Goal: Task Accomplishment & Management: Manage account settings

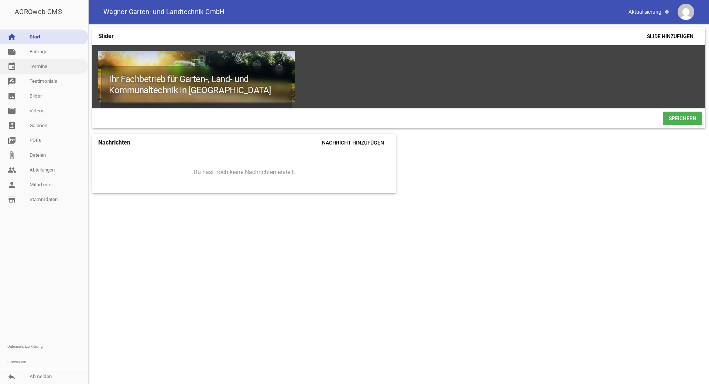
click at [45, 59] on link "event Termine" at bounding box center [44, 66] width 88 height 15
click at [45, 56] on link "note Beiträge" at bounding box center [44, 51] width 88 height 15
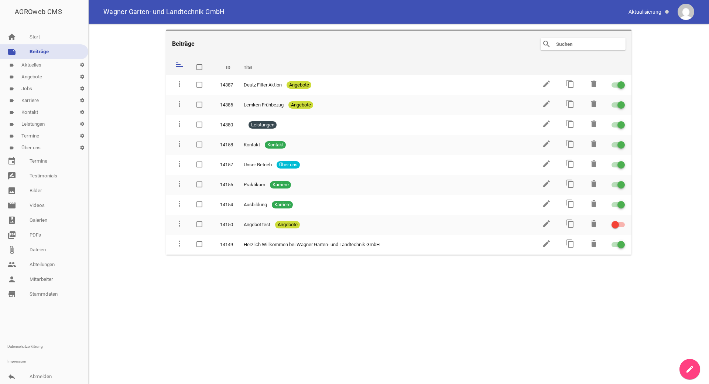
click at [42, 123] on link "label Leistungen settings" at bounding box center [44, 124] width 88 height 12
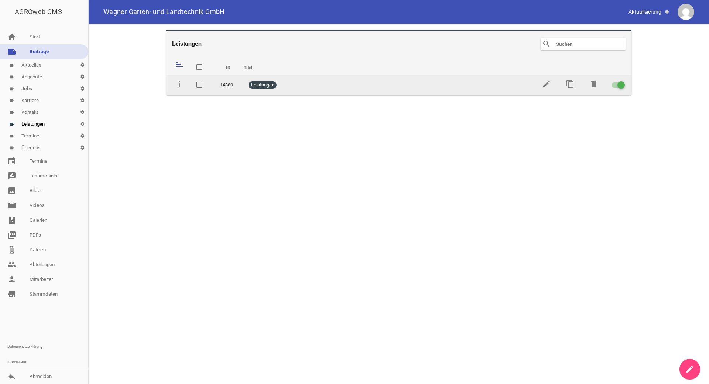
click at [355, 83] on div "Leistungen" at bounding box center [386, 84] width 284 height 7
click at [349, 83] on div "Leistungen" at bounding box center [386, 84] width 284 height 7
click at [545, 84] on icon "edit" at bounding box center [546, 83] width 9 height 9
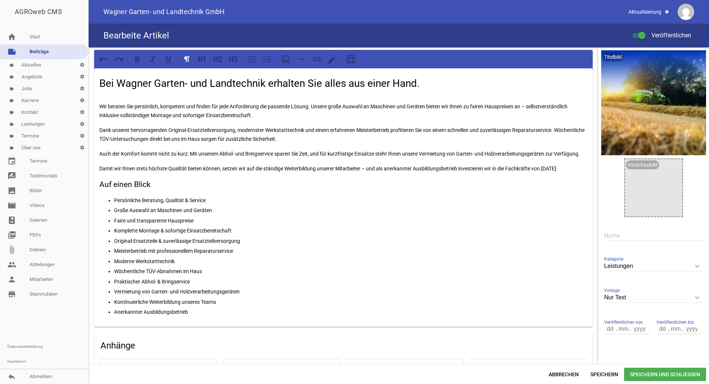
click at [311, 153] on p "Auch der Komfort kommt nicht zu kurz: Mit unserem Abhol- und Bringservice spare…" at bounding box center [343, 153] width 488 height 9
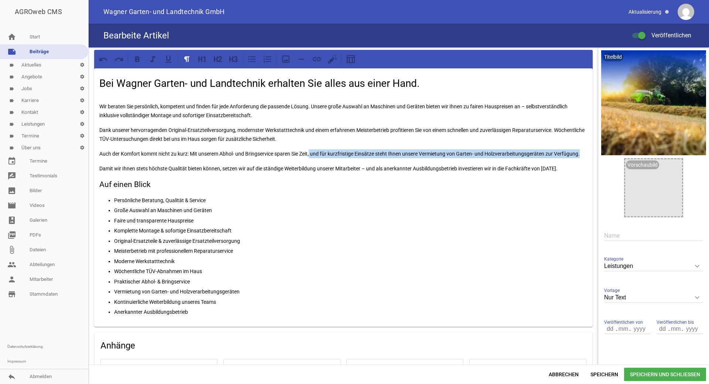
drag, startPoint x: 311, startPoint y: 153, endPoint x: 583, endPoint y: 152, distance: 271.9
click at [583, 152] on p "Auch der Komfort kommt nicht zu kurz: Mit unserem Abhol- und Bringservice spare…" at bounding box center [343, 153] width 488 height 9
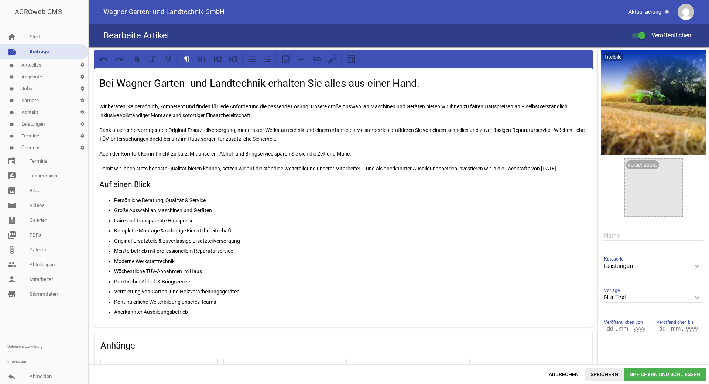
click at [600, 372] on span "Speichern" at bounding box center [605, 374] width 40 height 13
click at [47, 284] on link "person Mitarbeiter" at bounding box center [44, 279] width 88 height 15
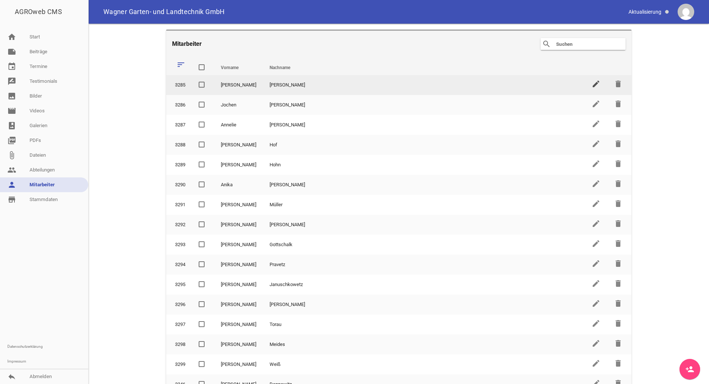
click at [592, 83] on icon "edit" at bounding box center [596, 83] width 9 height 9
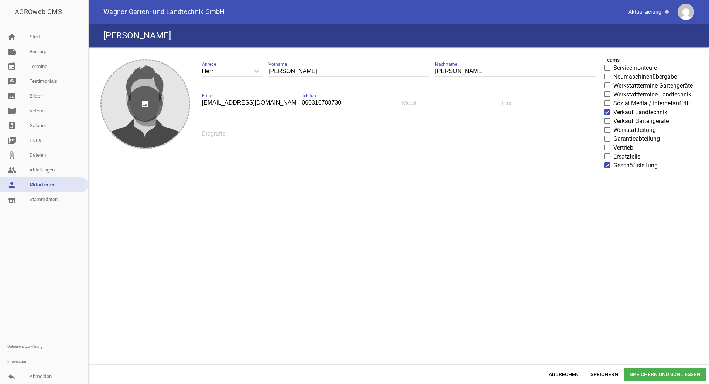
click at [139, 106] on icon "image" at bounding box center [144, 103] width 35 height 35
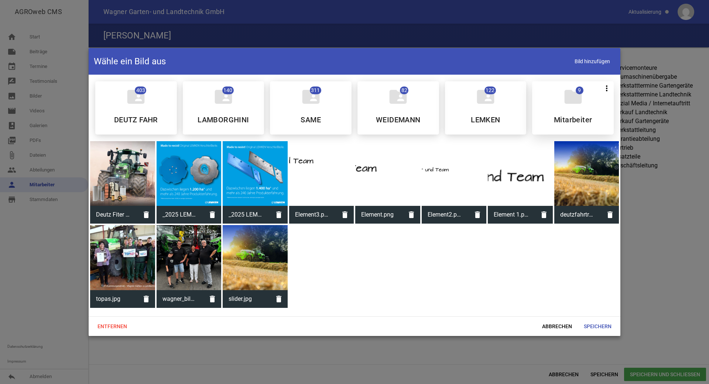
click at [563, 120] on h5 "Mitarbeiter" at bounding box center [573, 119] width 38 height 7
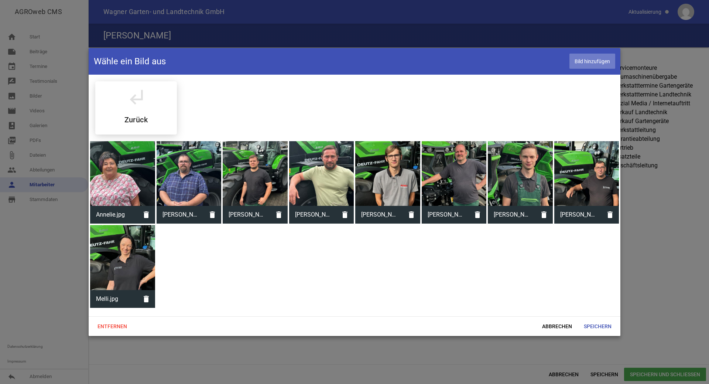
click at [589, 60] on span "Bild hinzufügen" at bounding box center [593, 61] width 46 height 15
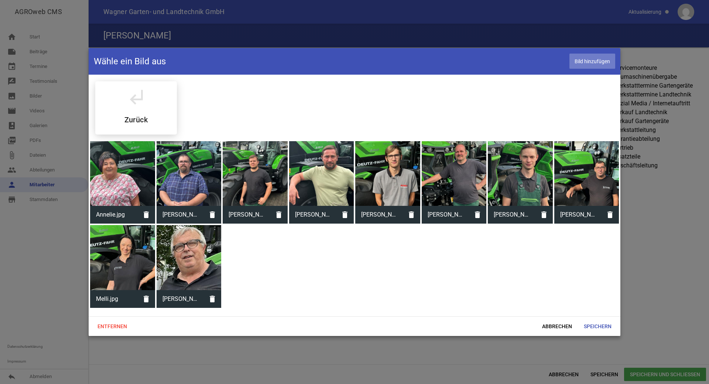
click at [594, 63] on span "Bild hinzufügen" at bounding box center [593, 61] width 46 height 15
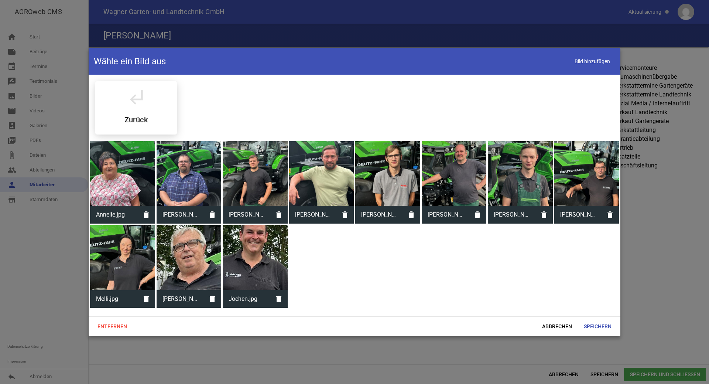
click at [251, 262] on div at bounding box center [255, 257] width 65 height 65
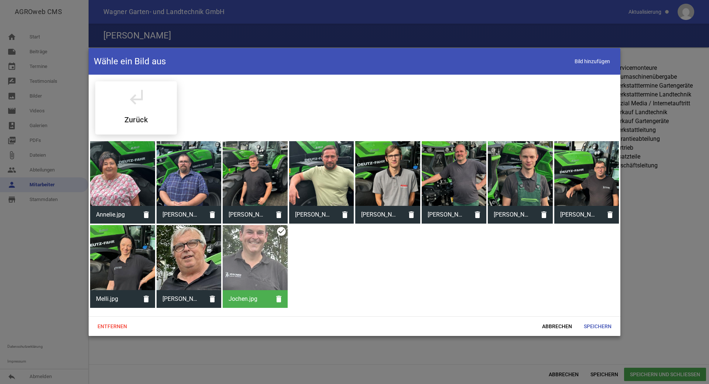
click at [255, 259] on div at bounding box center [255, 257] width 65 height 65
click at [262, 254] on div at bounding box center [255, 257] width 65 height 65
click at [324, 245] on div "subdirectory_arrow_left Zurück Annelie.jpg delete [PERSON_NAME].jpg delete [PER…" at bounding box center [355, 196] width 532 height 242
click at [122, 322] on span "Entfernen" at bounding box center [112, 326] width 41 height 13
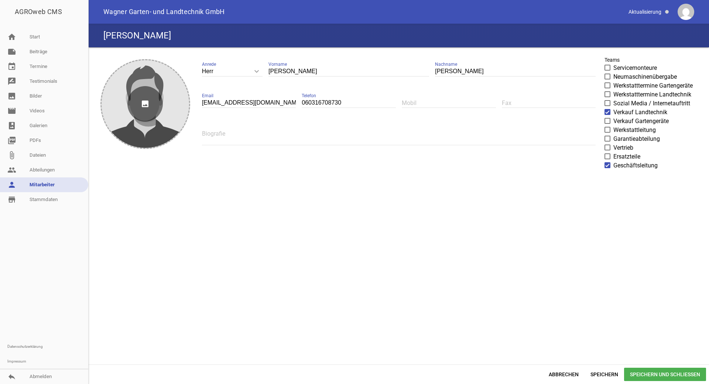
click at [146, 109] on icon "image" at bounding box center [144, 103] width 35 height 35
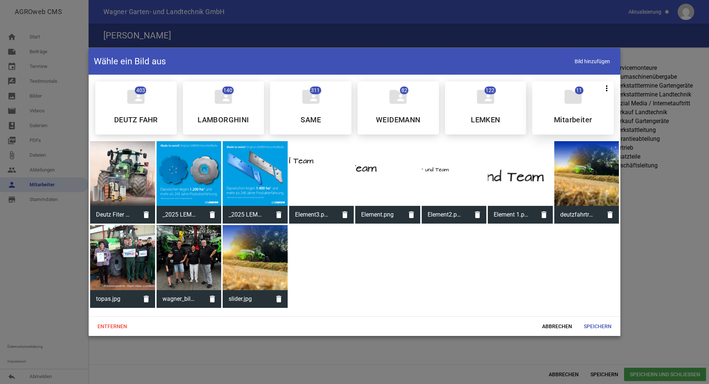
click at [581, 117] on h5 "Mitarbeiter" at bounding box center [573, 119] width 38 height 7
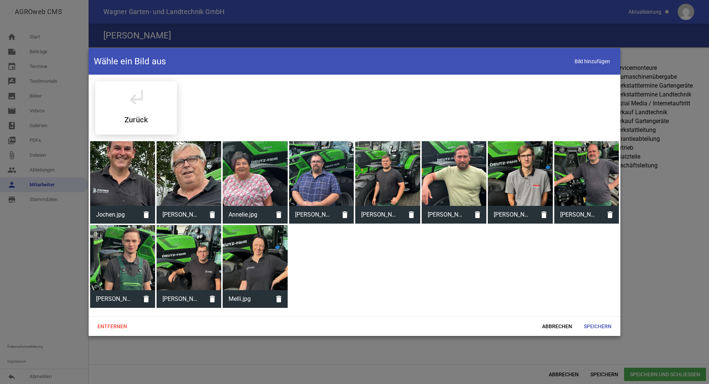
click at [190, 180] on div at bounding box center [189, 173] width 65 height 65
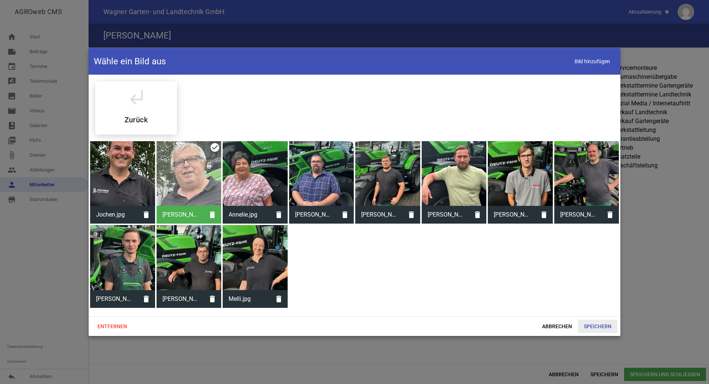
click at [593, 329] on span "Speichern" at bounding box center [598, 326] width 40 height 13
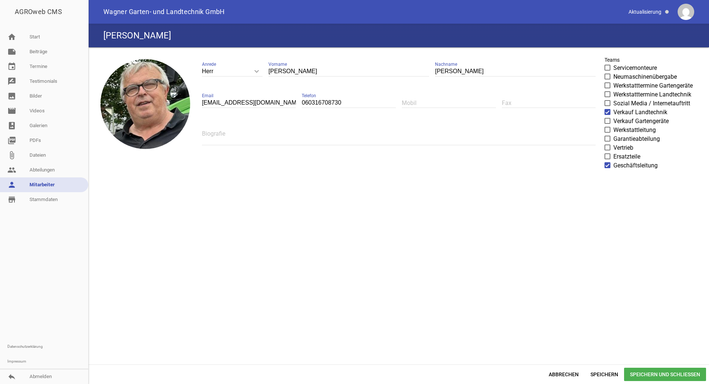
click at [638, 373] on span "Speichern und Schließen" at bounding box center [665, 374] width 82 height 13
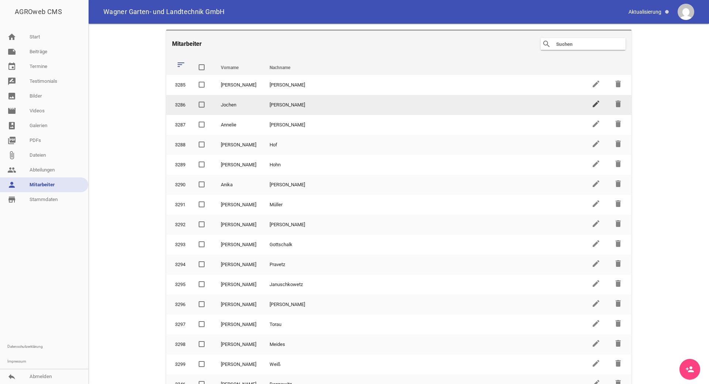
click at [594, 102] on icon "edit" at bounding box center [596, 103] width 9 height 9
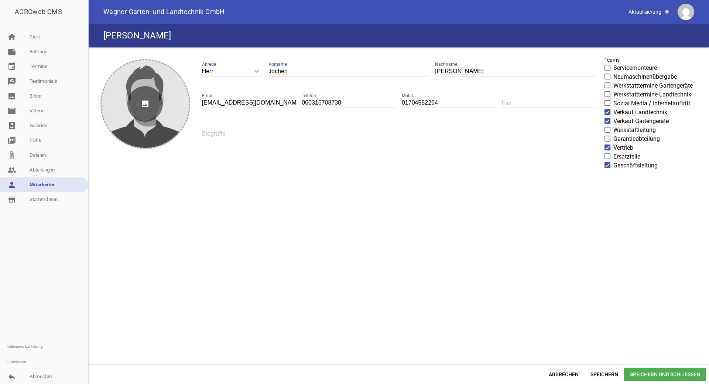
click at [130, 107] on icon "image" at bounding box center [144, 103] width 35 height 35
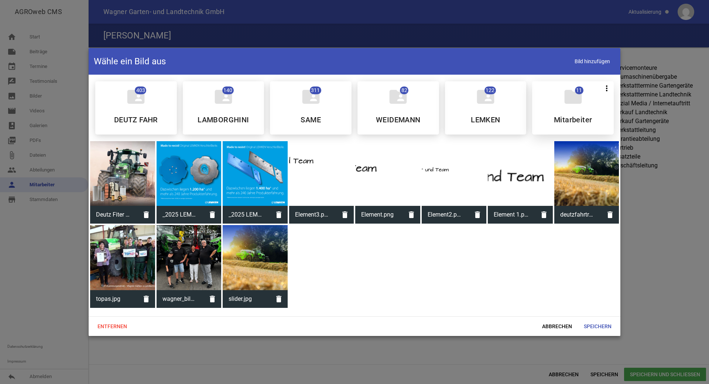
click at [575, 116] on h5 "Mitarbeiter" at bounding box center [573, 119] width 38 height 7
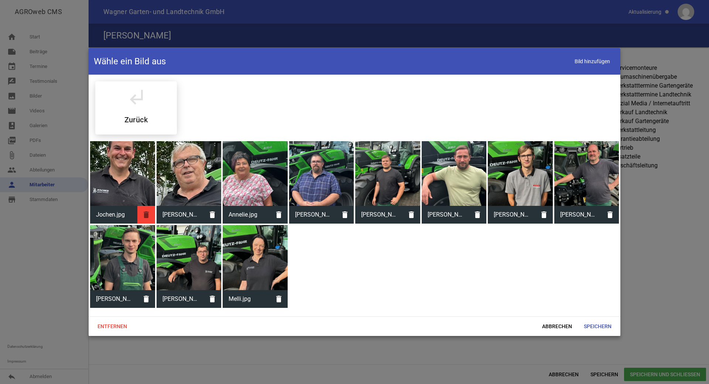
click at [143, 214] on icon "delete" at bounding box center [146, 215] width 18 height 18
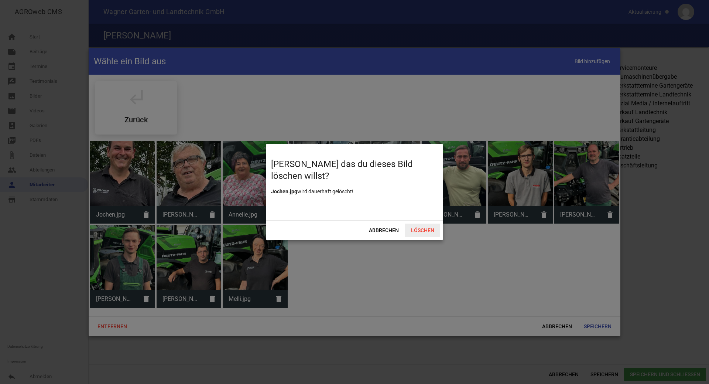
click at [420, 232] on span "Löschen" at bounding box center [422, 230] width 35 height 13
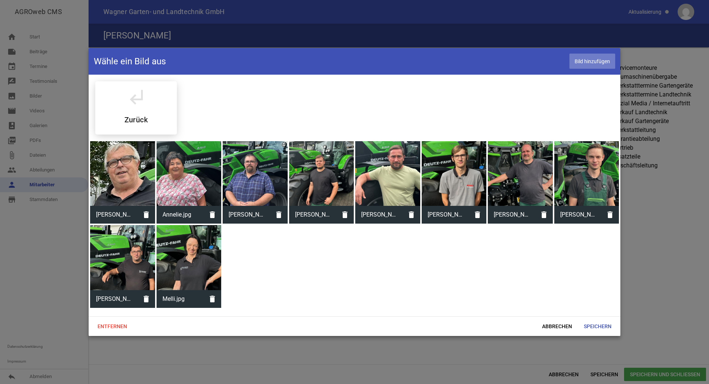
click at [594, 63] on span "Bild hinzufügen" at bounding box center [593, 61] width 46 height 15
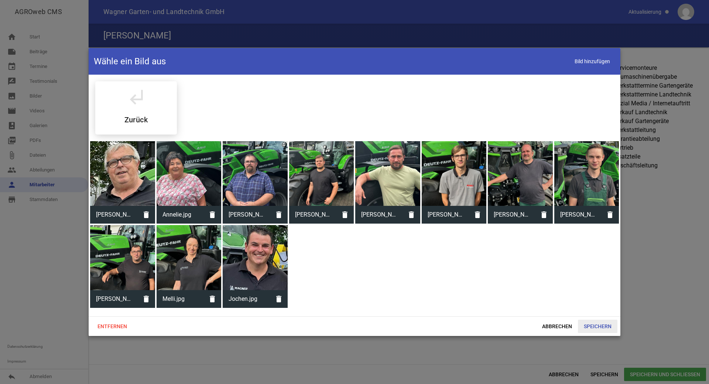
click at [608, 328] on span "Speichern" at bounding box center [598, 326] width 40 height 13
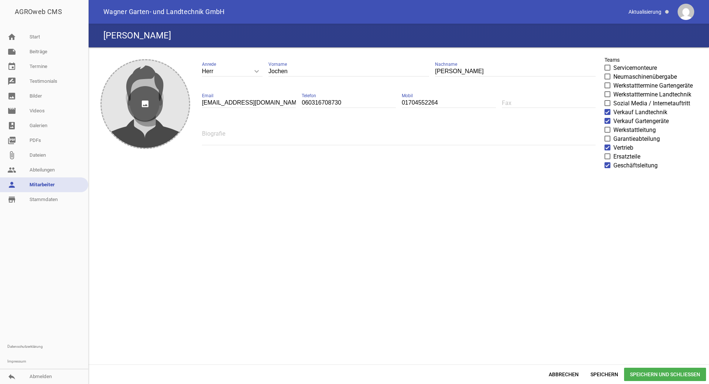
click at [143, 116] on icon "image" at bounding box center [144, 103] width 35 height 35
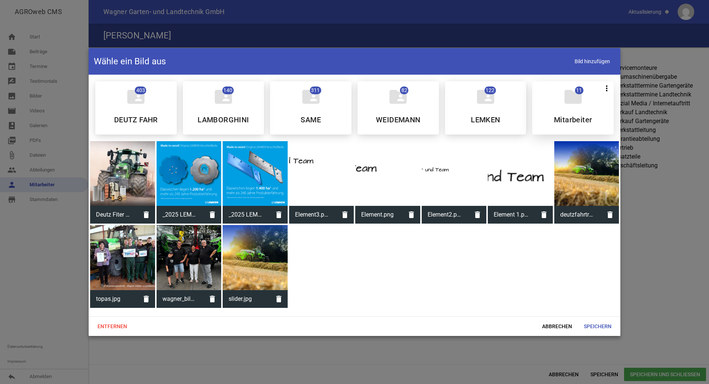
click at [556, 106] on div "folder 11 more_vert Teilen Bearbeiten Löschen Mitarbeiter" at bounding box center [573, 107] width 82 height 53
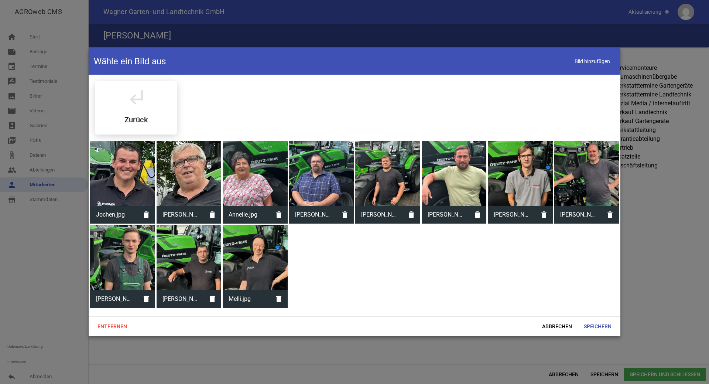
click at [122, 183] on div at bounding box center [122, 173] width 65 height 65
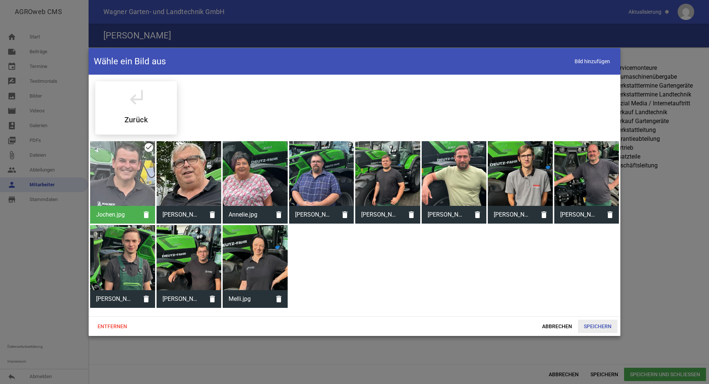
click at [585, 328] on span "Speichern" at bounding box center [598, 326] width 40 height 13
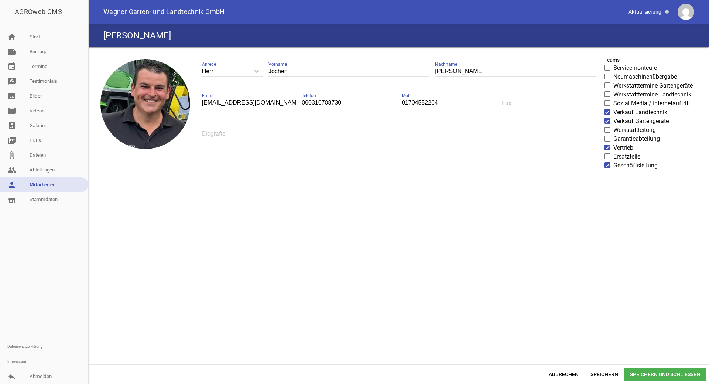
click at [680, 375] on span "Speichern und Schließen" at bounding box center [665, 374] width 82 height 13
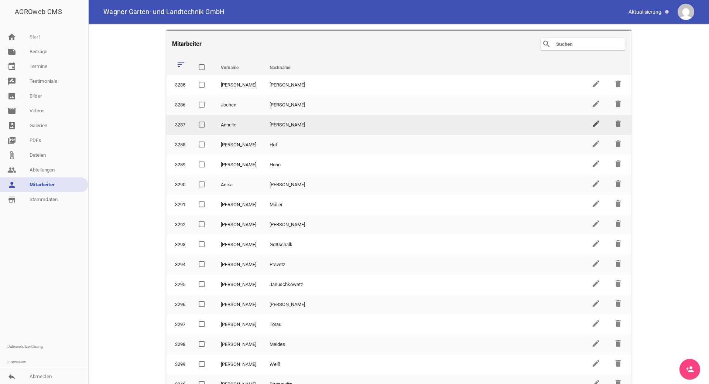
click at [594, 127] on icon "edit" at bounding box center [596, 123] width 9 height 9
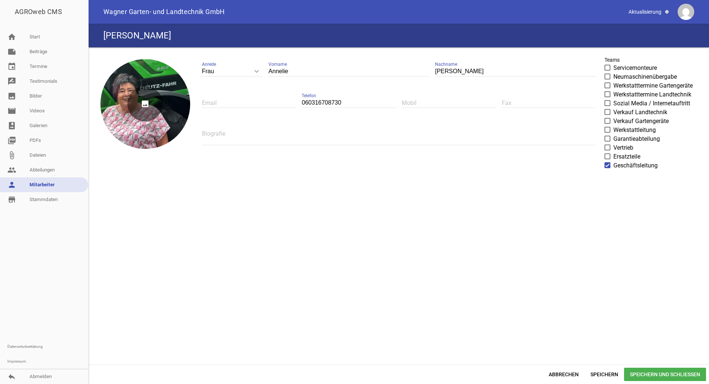
click at [147, 98] on icon "image" at bounding box center [144, 103] width 35 height 35
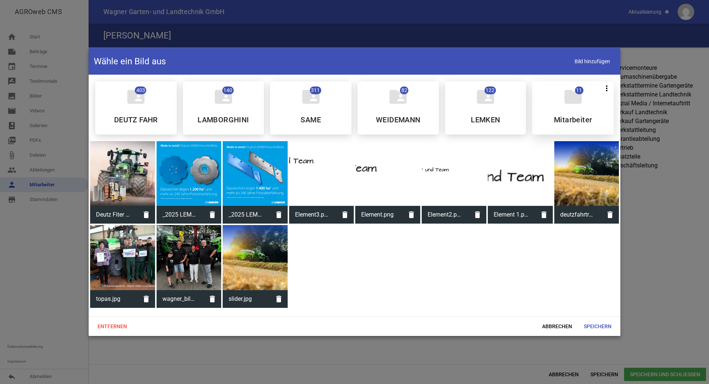
click at [551, 109] on div "folder 11 more_vert Teilen Bearbeiten Löschen Mitarbeiter" at bounding box center [573, 107] width 82 height 53
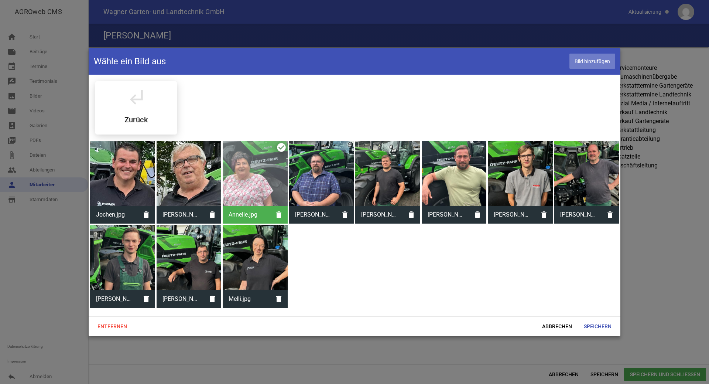
click at [591, 59] on span "Bild hinzufügen" at bounding box center [593, 61] width 46 height 15
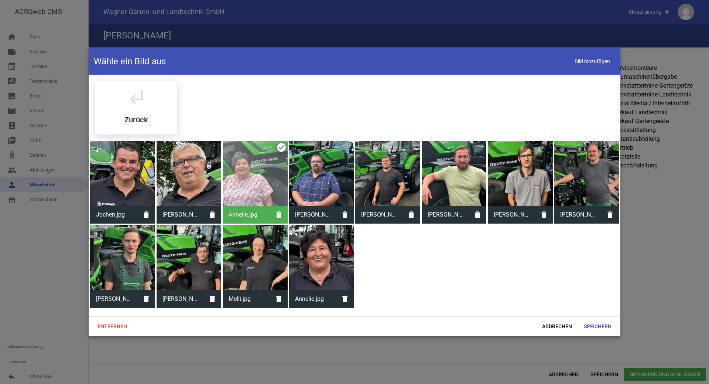
click at [340, 259] on div at bounding box center [321, 257] width 65 height 65
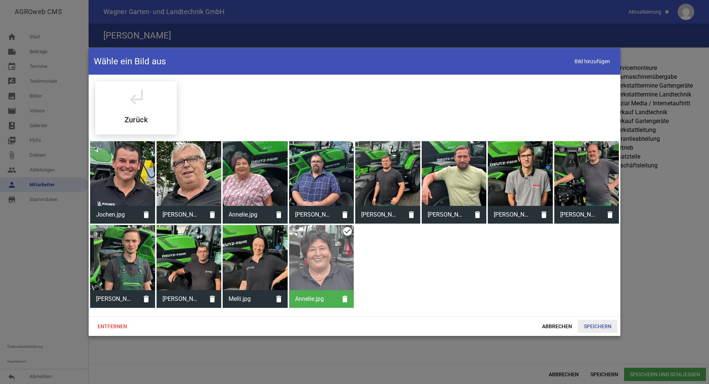
click at [603, 323] on span "Speichern" at bounding box center [598, 326] width 40 height 13
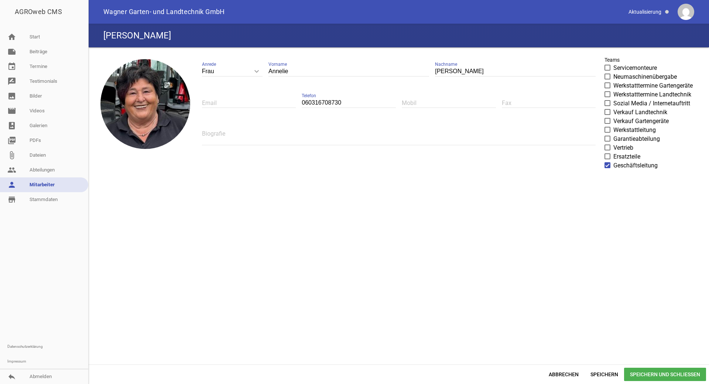
click at [657, 372] on span "Speichern und Schließen" at bounding box center [665, 374] width 82 height 13
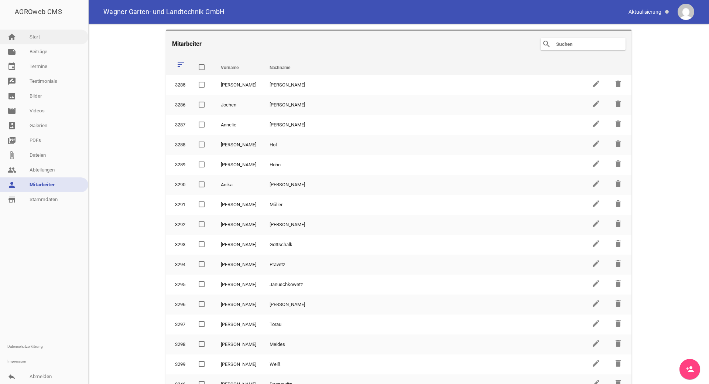
click at [52, 35] on link "home Start" at bounding box center [44, 37] width 88 height 15
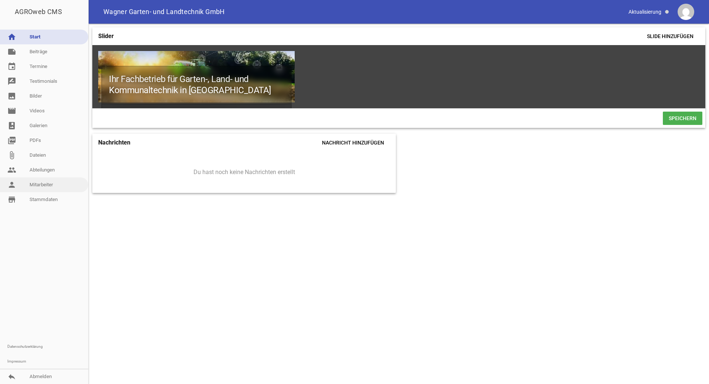
click at [41, 180] on link "person Mitarbeiter" at bounding box center [44, 184] width 88 height 15
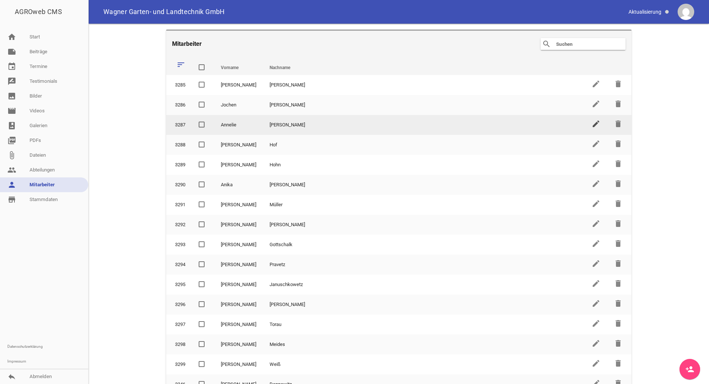
click at [593, 128] on icon "edit" at bounding box center [596, 123] width 9 height 9
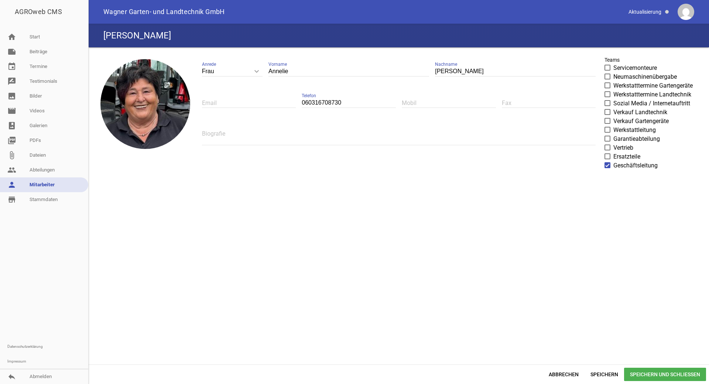
click at [659, 375] on span "Speichern und Schließen" at bounding box center [665, 374] width 82 height 13
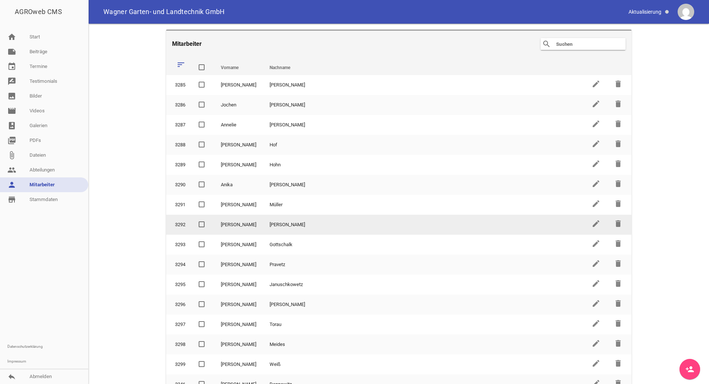
click at [311, 229] on td "[PERSON_NAME]" at bounding box center [424, 225] width 322 height 20
click at [595, 220] on icon "edit" at bounding box center [596, 223] width 9 height 9
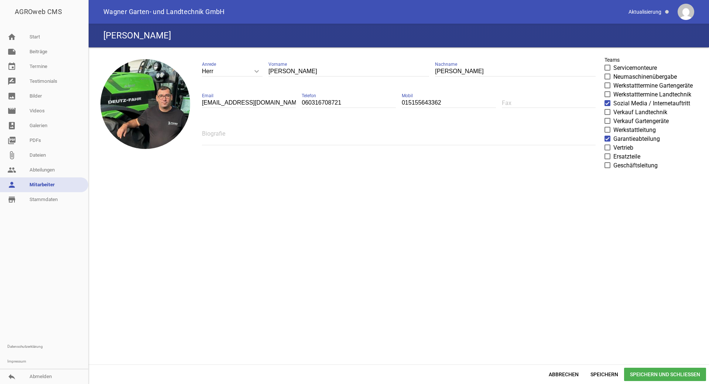
click at [223, 102] on input "[EMAIL_ADDRESS][DOMAIN_NAME]" at bounding box center [249, 103] width 94 height 10
drag, startPoint x: 223, startPoint y: 102, endPoint x: 192, endPoint y: 102, distance: 31.4
click at [192, 102] on div "image Herr keyboard_arrow_down Anrede Herr Frau [PERSON_NAME] [PERSON_NAME] Nac…" at bounding box center [399, 205] width 615 height 311
type input "[DOMAIN_NAME][EMAIL_ADDRESS][DOMAIN_NAME]"
click at [678, 376] on span "Speichern und Schließen" at bounding box center [665, 374] width 82 height 13
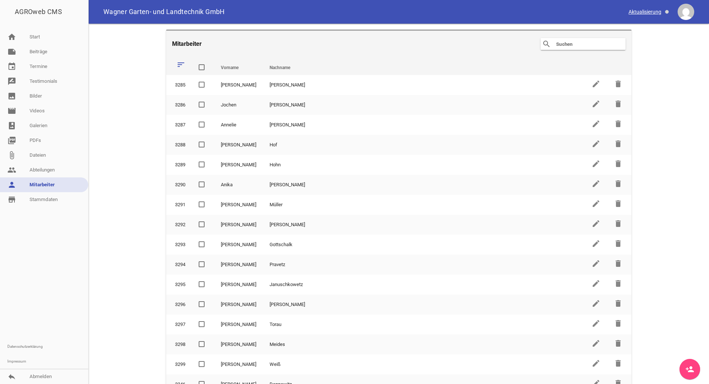
click at [646, 11] on span at bounding box center [649, 12] width 47 height 13
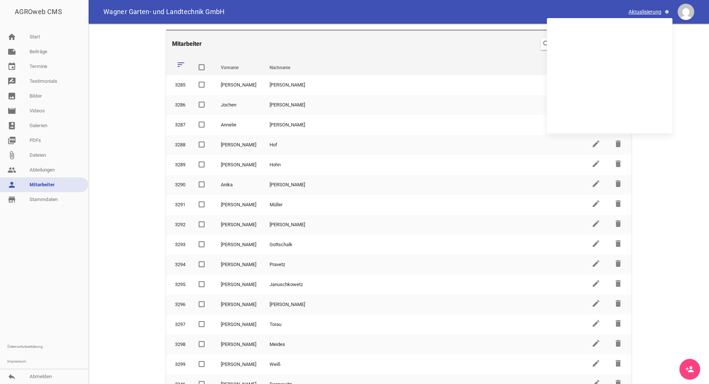
click at [646, 11] on span at bounding box center [649, 12] width 47 height 13
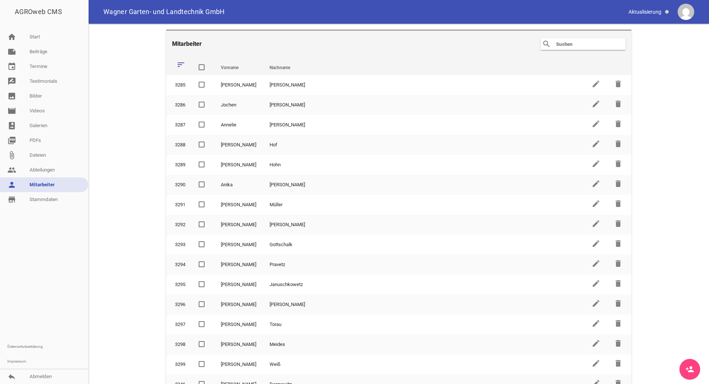
click at [685, 13] on img at bounding box center [686, 12] width 17 height 17
